Goal: Transaction & Acquisition: Purchase product/service

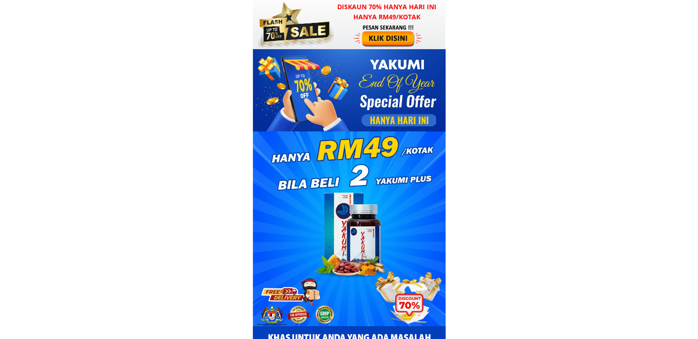
click at [380, 36] on div at bounding box center [388, 35] width 71 height 23
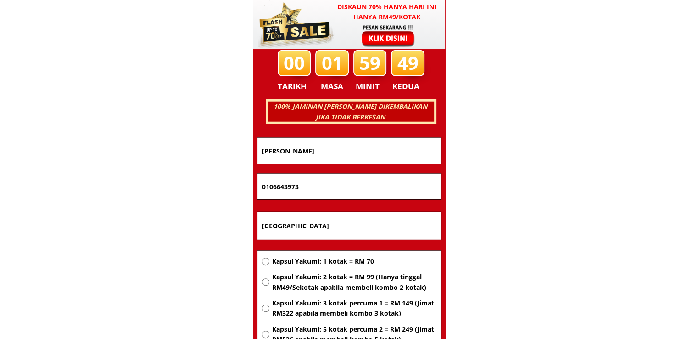
scroll to position [5880, 0]
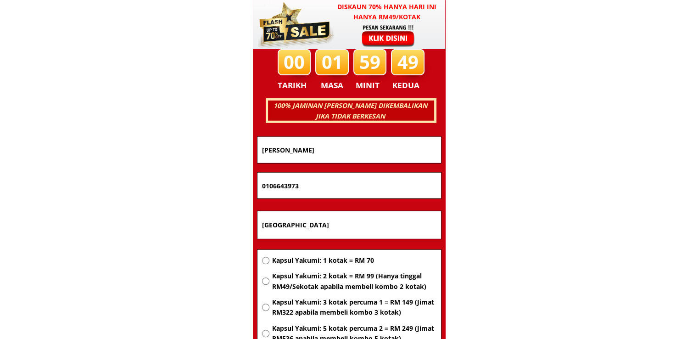
drag, startPoint x: 242, startPoint y: 180, endPoint x: 228, endPoint y: 180, distance: 14.7
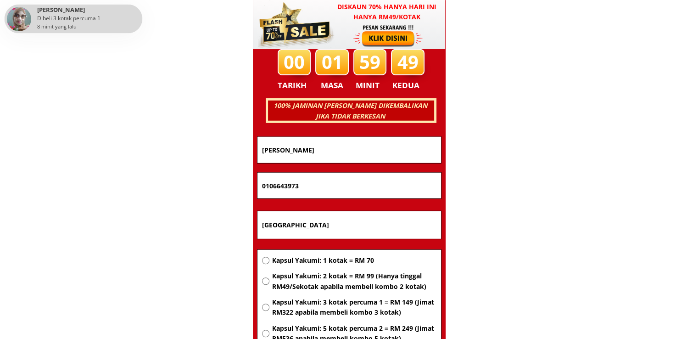
paste input "127209208"
type input "01127209208"
drag, startPoint x: 242, startPoint y: 145, endPoint x: 134, endPoint y: 146, distance: 108.3
paste input "Sarina"
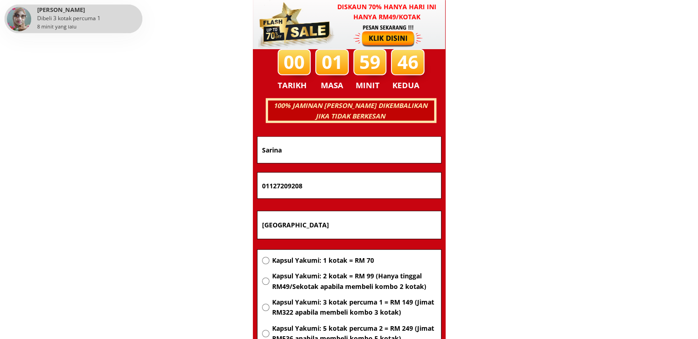
type input "Sarina"
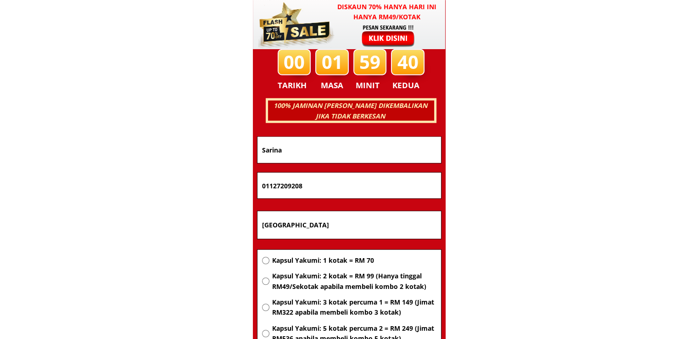
click at [336, 223] on input "Kuala Lumpur" at bounding box center [349, 225] width 179 height 28
click at [331, 257] on span "Kapsul Yakumi: 1 kotak = RM 70" at bounding box center [354, 260] width 164 height 10
radio input "true"
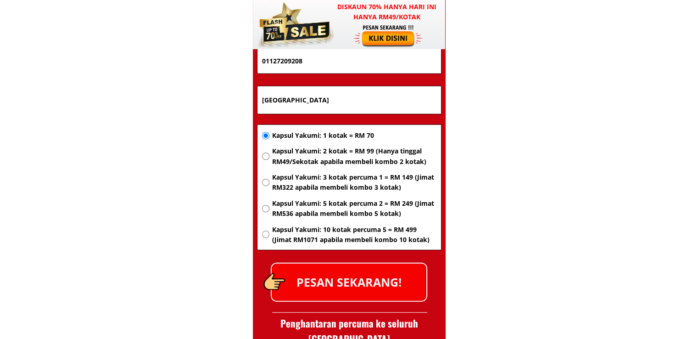
scroll to position [6018, 0]
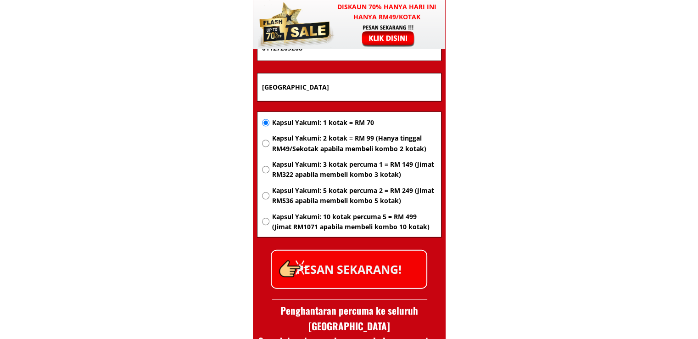
click at [370, 272] on p "PESAN SEKARANG!" at bounding box center [349, 269] width 155 height 37
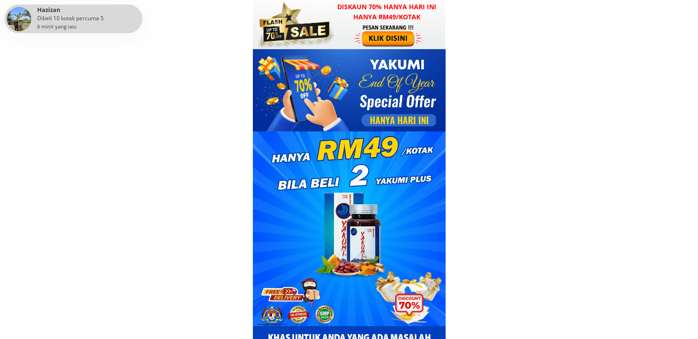
click at [370, 26] on div at bounding box center [388, 35] width 71 height 23
click at [388, 43] on div at bounding box center [388, 35] width 71 height 23
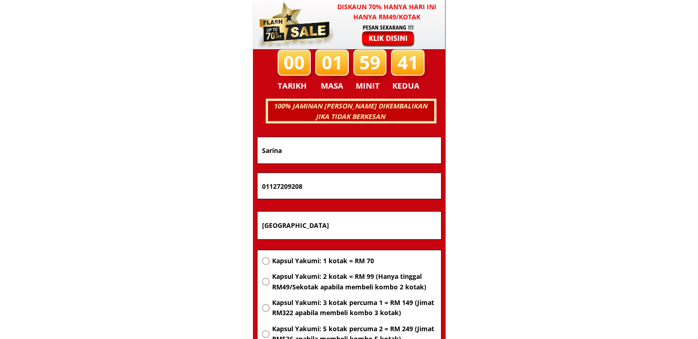
scroll to position [5880, 0]
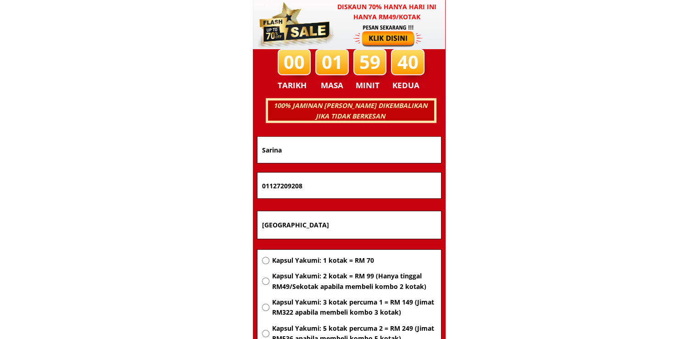
drag, startPoint x: 342, startPoint y: 219, endPoint x: 219, endPoint y: 218, distance: 123.5
paste input "[STREET_ADDRESS]"
type input "[STREET_ADDRESS]"
drag, startPoint x: 337, startPoint y: 180, endPoint x: 166, endPoint y: 178, distance: 171.6
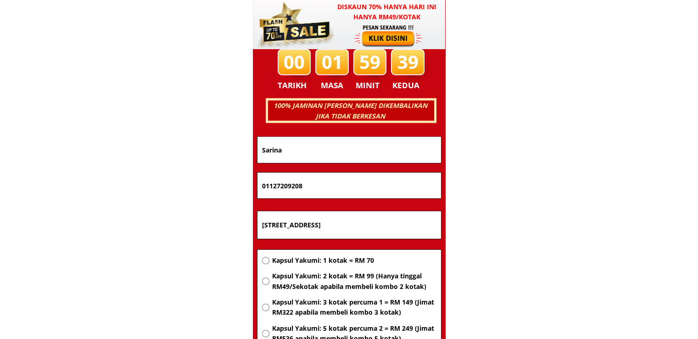
paste input "19888094"
type input "01119888094"
drag, startPoint x: 336, startPoint y: 156, endPoint x: 176, endPoint y: 153, distance: 160.2
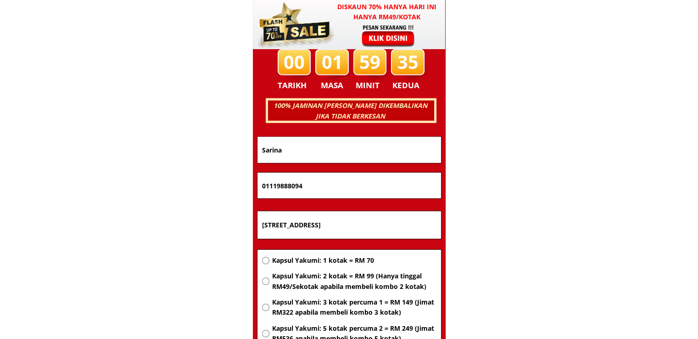
paste input "AZALAN HJ BAYANG"
type input "AZALAN HJ BAYANG"
click at [341, 265] on span "Kapsul Yakumi: 1 kotak = RM 70" at bounding box center [354, 260] width 164 height 10
radio input "true"
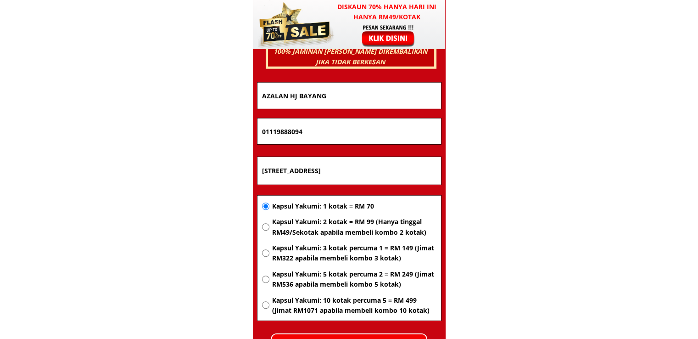
scroll to position [6018, 0]
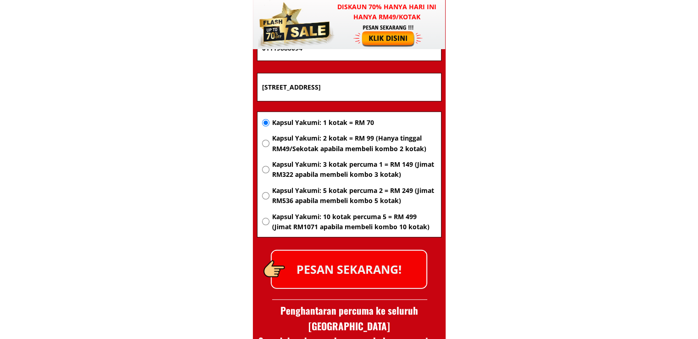
click at [377, 259] on p "PESAN SEKARANG!" at bounding box center [349, 269] width 155 height 37
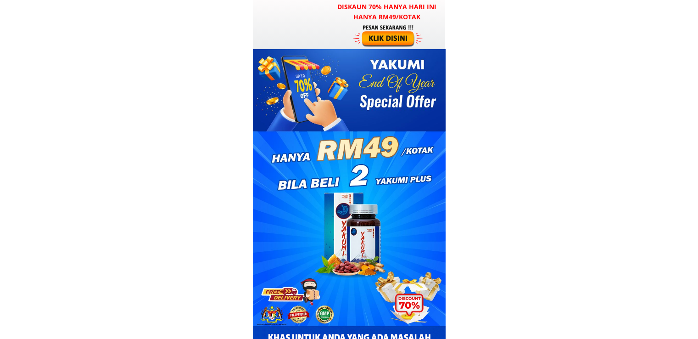
scroll to position [6018, 0]
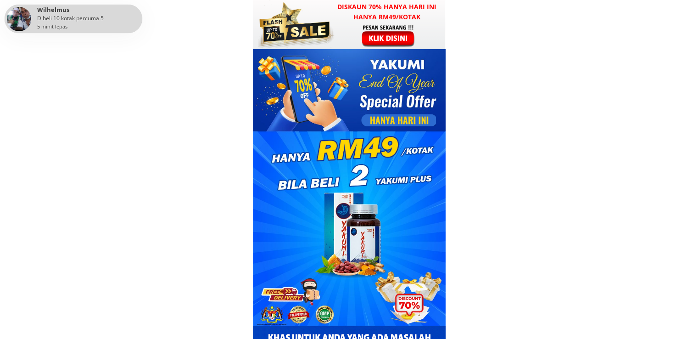
click at [395, 33] on div at bounding box center [388, 35] width 71 height 23
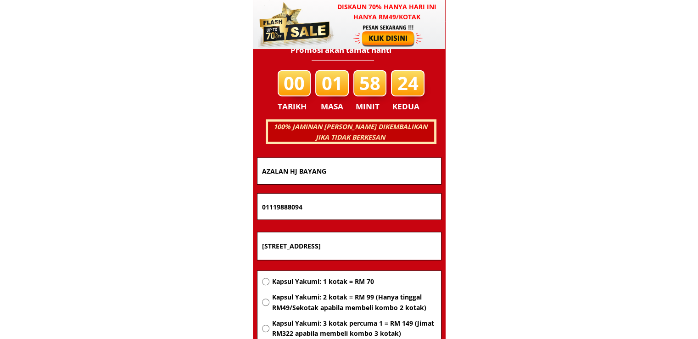
scroll to position [5880, 0]
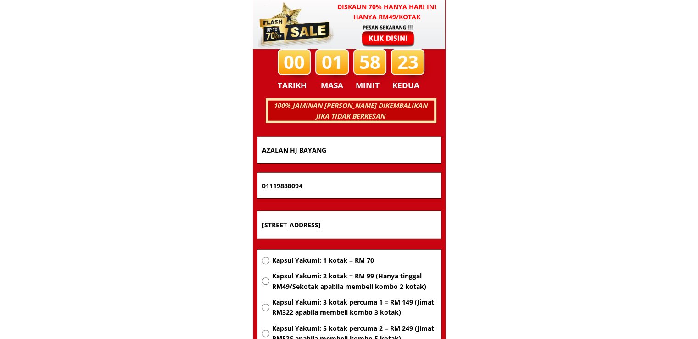
click at [334, 219] on input "[STREET_ADDRESS]" at bounding box center [349, 225] width 179 height 28
click at [333, 217] on input "[STREET_ADDRESS]" at bounding box center [349, 225] width 179 height 28
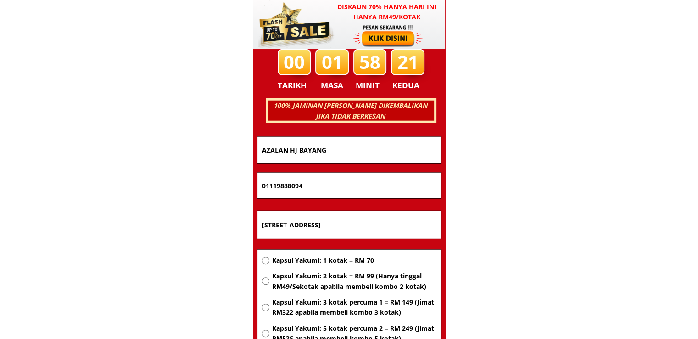
click at [333, 217] on input "PETI SURAT 654,89107 KOTA MARUDU SABAH" at bounding box center [349, 225] width 179 height 28
paste input "No 39 kg wakaf zain tawang bachok 16020 kelantan"
type input "No 39 kg wakaf zain tawang bachok 16020 kelantan"
drag, startPoint x: 318, startPoint y: 305, endPoint x: 316, endPoint y: 296, distance: 9.3
click at [318, 305] on span "Kapsul Yakumi: 3 kotak percuma 1 = RM 149 (Jimat RM322 apabila membeli kombo 3 …" at bounding box center [354, 307] width 164 height 21
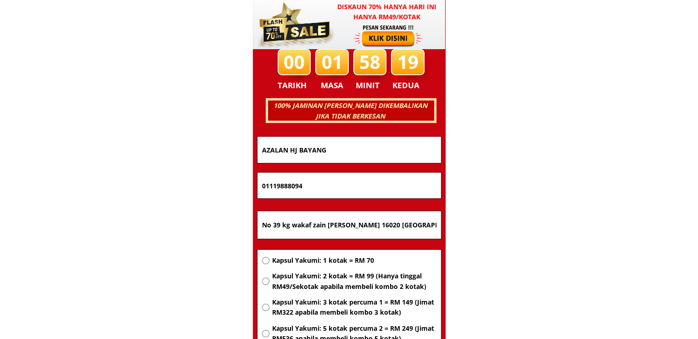
radio input "true"
drag, startPoint x: 329, startPoint y: 190, endPoint x: 218, endPoint y: 185, distance: 110.7
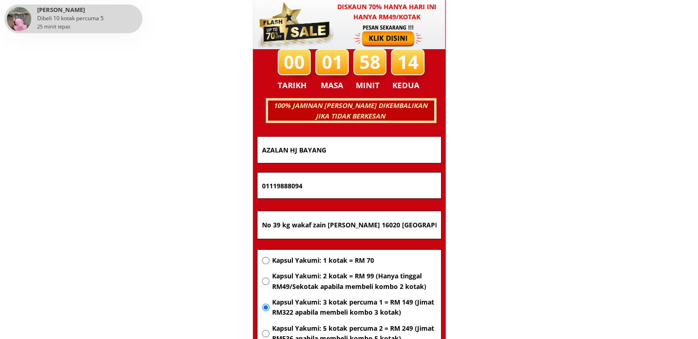
click at [334, 186] on input "01119888094" at bounding box center [349, 186] width 179 height 26
paste input "9922166"
type input "0199221664"
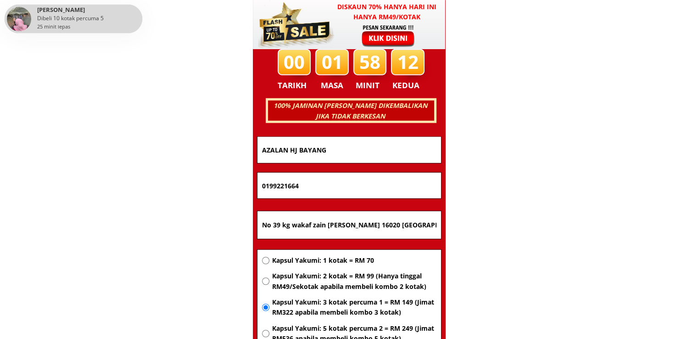
click at [351, 147] on input "AZALAN HJ BAYANG" at bounding box center [349, 150] width 179 height 26
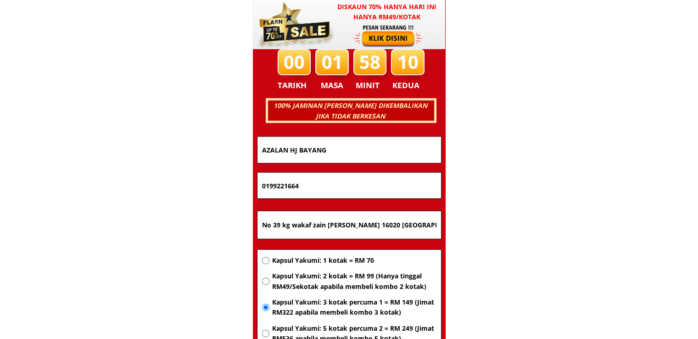
paste input "Hasna setapa"
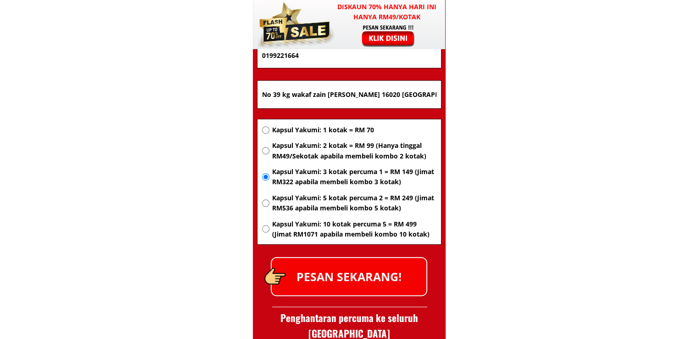
scroll to position [6018, 0]
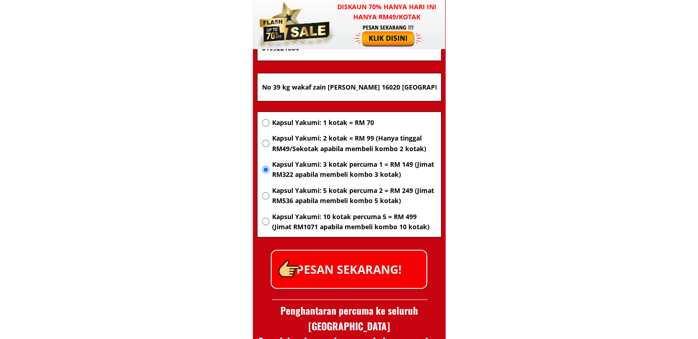
type input "Hasna setapa"
click at [361, 265] on p "PESAN SEKARANG!" at bounding box center [349, 269] width 155 height 37
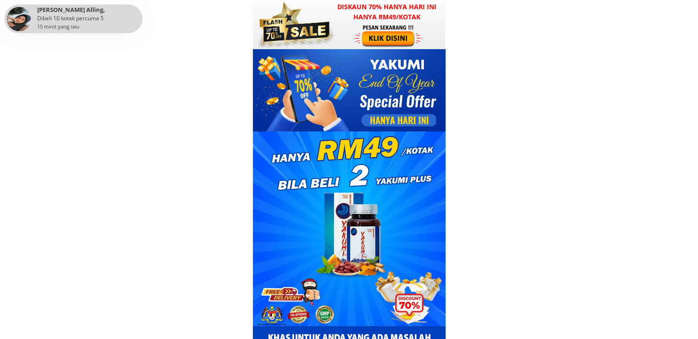
click at [378, 41] on div at bounding box center [388, 35] width 71 height 23
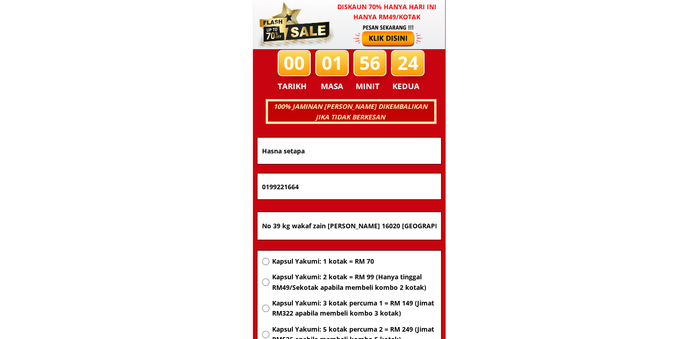
scroll to position [5880, 0]
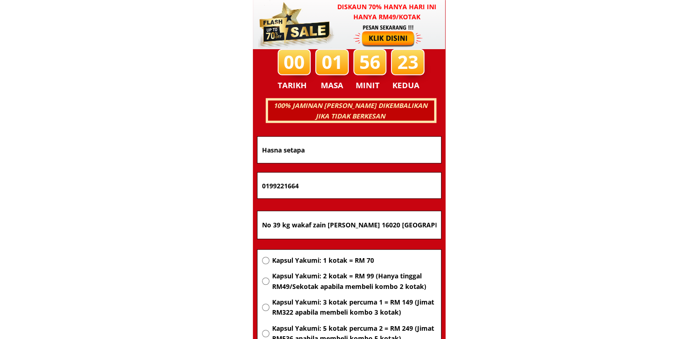
click at [322, 274] on span "Kapsul Yakumi: 2 kotak = RM 99 (Hanya tinggal RM49/Sekotak apabila membeli komb…" at bounding box center [354, 281] width 164 height 21
radio input "true"
click at [419, 231] on input "No 39 kg wakaf zain tawang bachok 16020 kelantan" at bounding box center [349, 225] width 179 height 28
paste input "DT99, kg Pandan 1, jln [PERSON_NAME], kuantan 26979"
type input "DT99, kg Pandan 1, jln [PERSON_NAME], kuantan 26979"
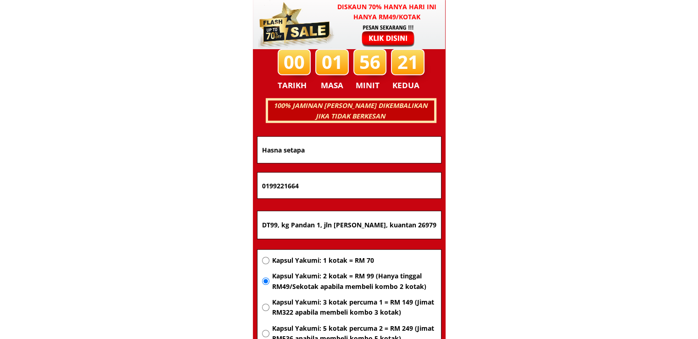
drag, startPoint x: 338, startPoint y: 183, endPoint x: 175, endPoint y: 182, distance: 162.9
paste input "89026646"
type input "0189026646"
drag, startPoint x: 327, startPoint y: 152, endPoint x: 186, endPoint y: 153, distance: 141.3
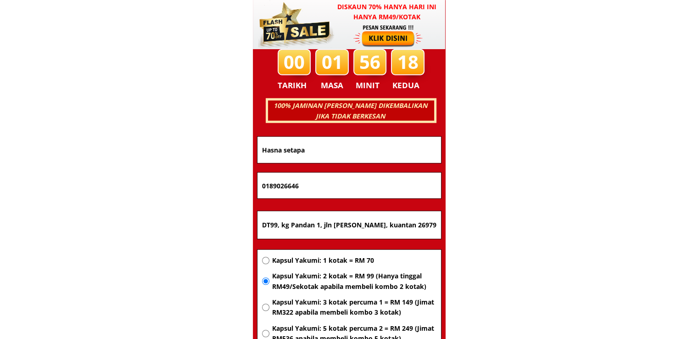
paste input "[PERSON_NAME]"
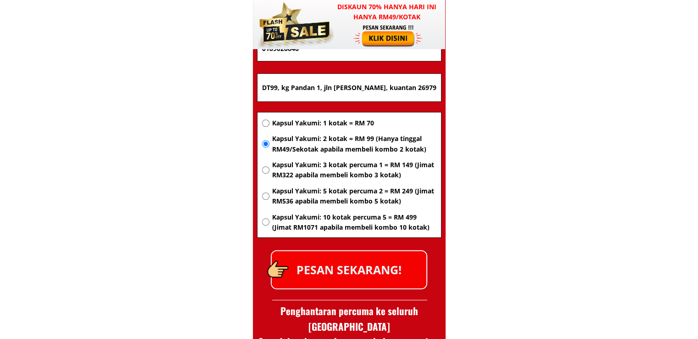
scroll to position [6018, 0]
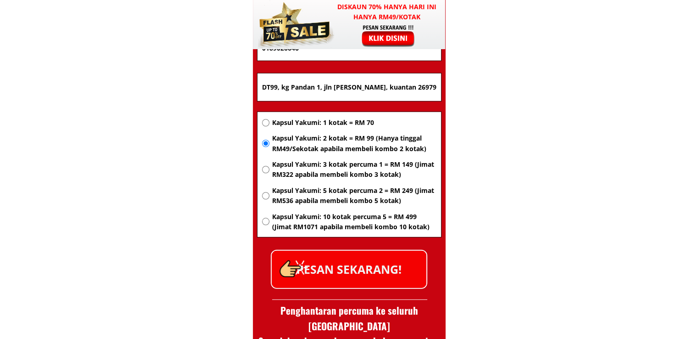
type input "[PERSON_NAME]"
click at [376, 274] on p "PESAN SEKARANG!" at bounding box center [349, 269] width 155 height 37
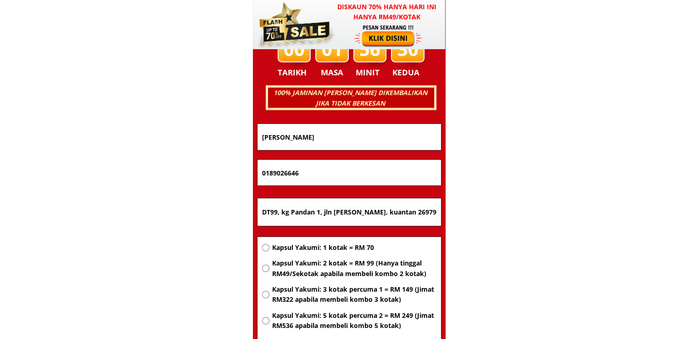
scroll to position [5834, 0]
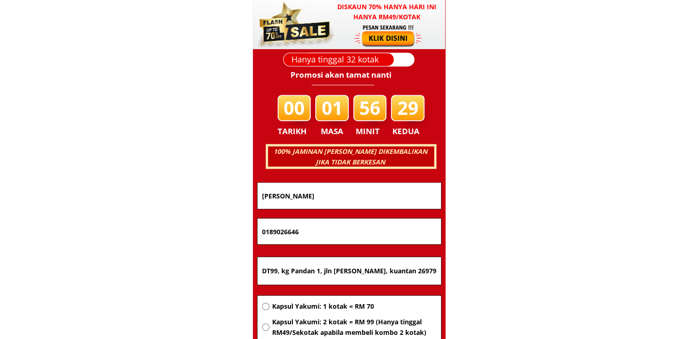
drag, startPoint x: 349, startPoint y: 195, endPoint x: 162, endPoint y: 167, distance: 188.9
paste input "[PERSON_NAME]"
type input "[PERSON_NAME]"
drag, startPoint x: 426, startPoint y: 274, endPoint x: 177, endPoint y: 268, distance: 249.2
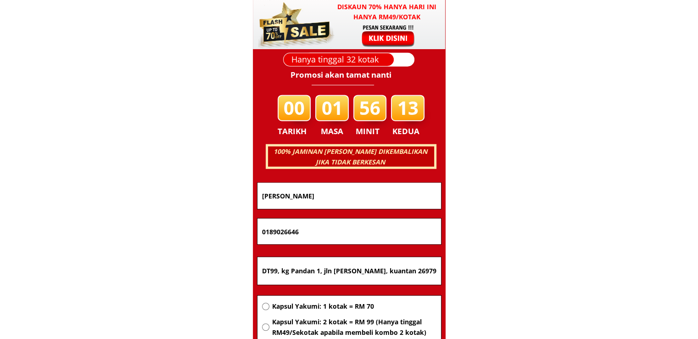
paste input "INSTITUT PENDIDIKAN GURU KAMPUS RAJANG JALAN KJD 96509 [GEOGRAPHIC_DATA], [GEOG…"
type input "INSTITUT PENDIDIKAN GURU KAMPUS RAJANG JALAN KJD 96509 [GEOGRAPHIC_DATA], [GEOG…"
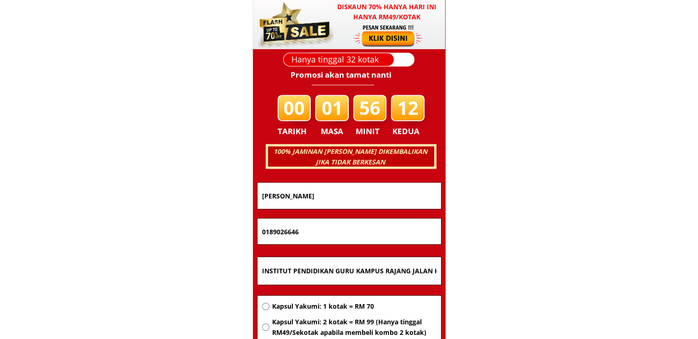
drag, startPoint x: 248, startPoint y: 231, endPoint x: 105, endPoint y: 233, distance: 143.2
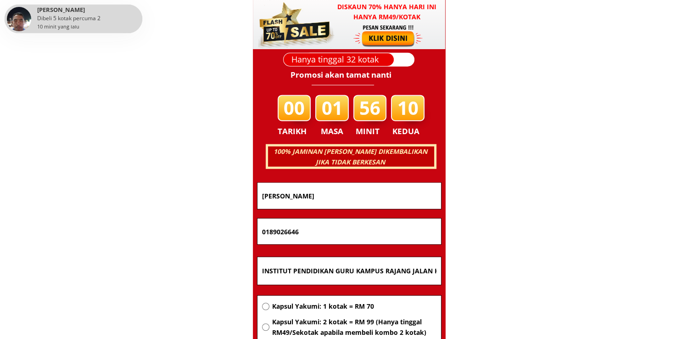
paste input "47253998"
type input "0147253998"
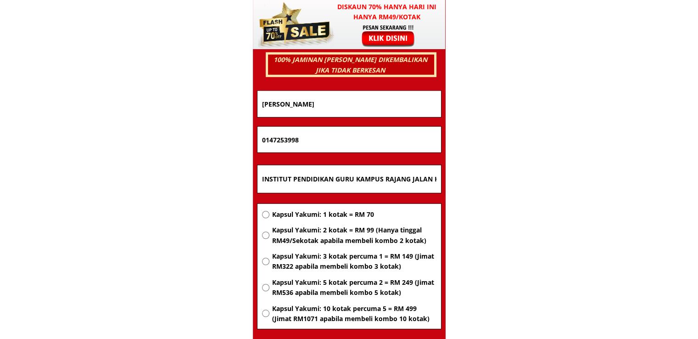
click at [324, 216] on span "Kapsul Yakumi: 1 kotak = RM 70" at bounding box center [354, 214] width 164 height 10
radio input "true"
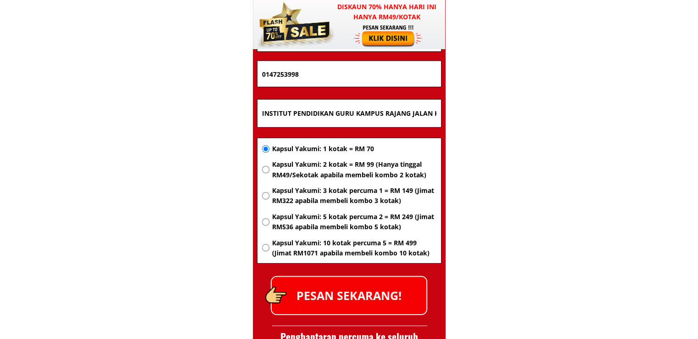
scroll to position [6063, 0]
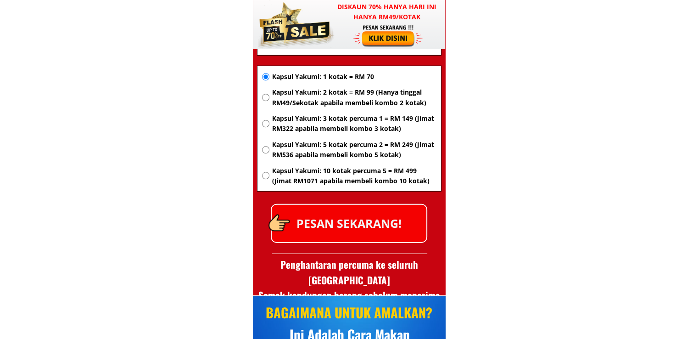
click at [375, 216] on p "PESAN SEKARANG!" at bounding box center [349, 223] width 155 height 37
